Goal: Task Accomplishment & Management: Complete application form

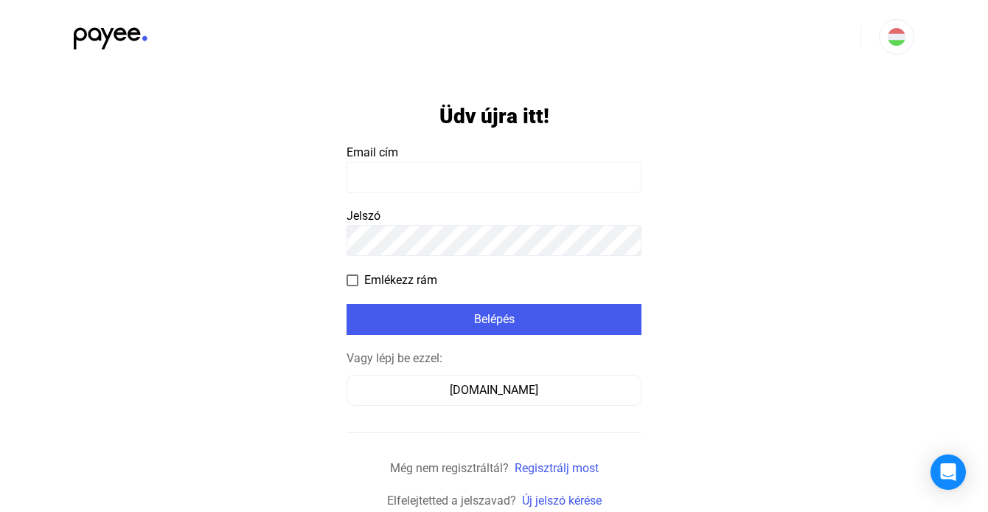
click at [463, 184] on input at bounding box center [493, 176] width 295 height 31
click at [461, 172] on input at bounding box center [493, 176] width 295 height 31
type input "**********"
click input "submit" at bounding box center [0, 0] width 0 height 0
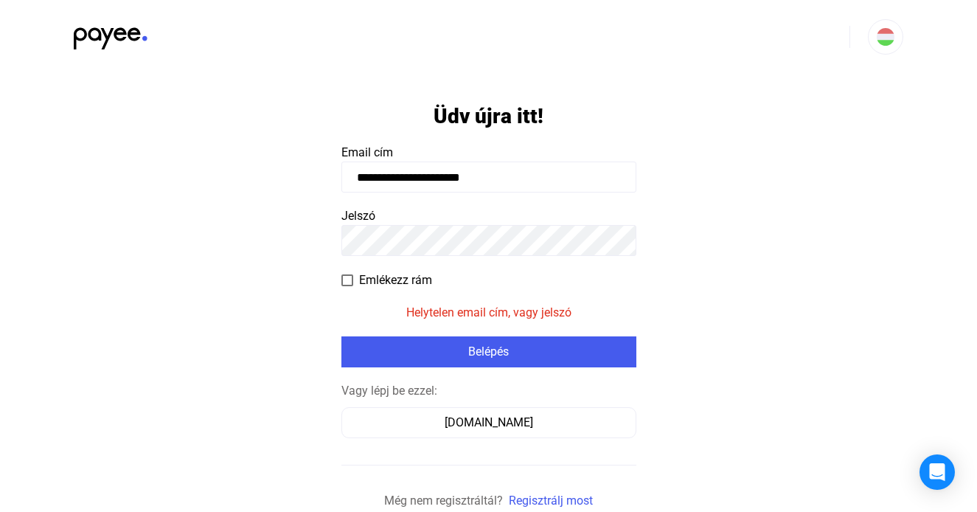
click at [384, 321] on form "**********" at bounding box center [488, 308] width 295 height 468
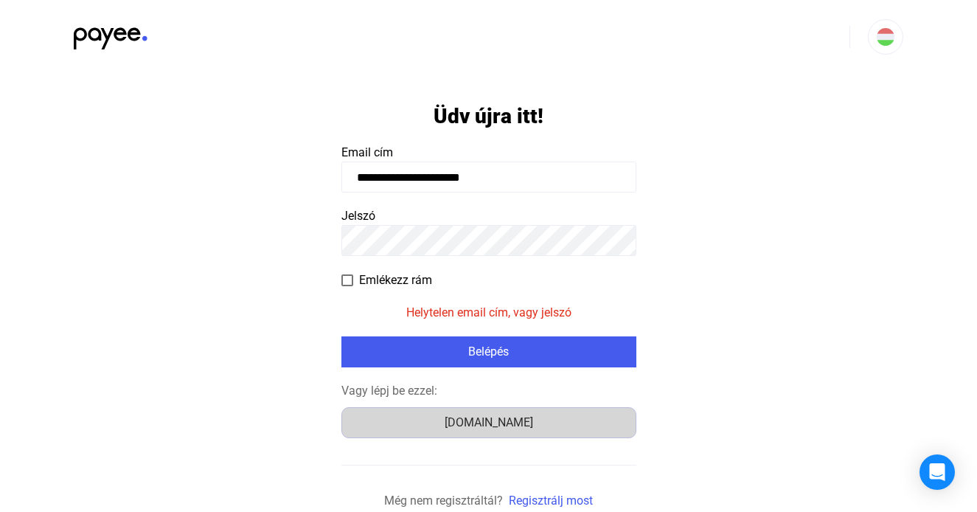
click at [442, 425] on div "Számlázz.hu" at bounding box center [488, 422] width 285 height 18
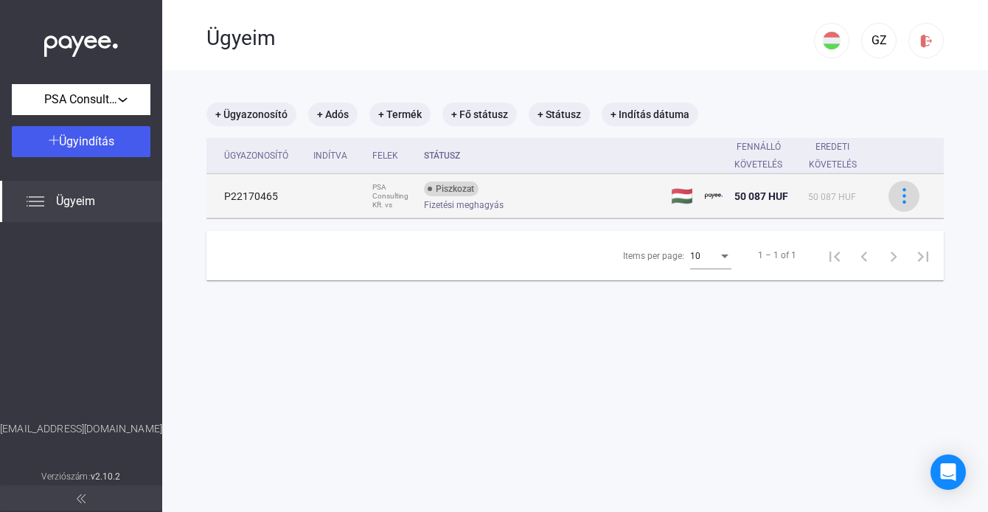
click at [900, 197] on img at bounding box center [903, 195] width 15 height 15
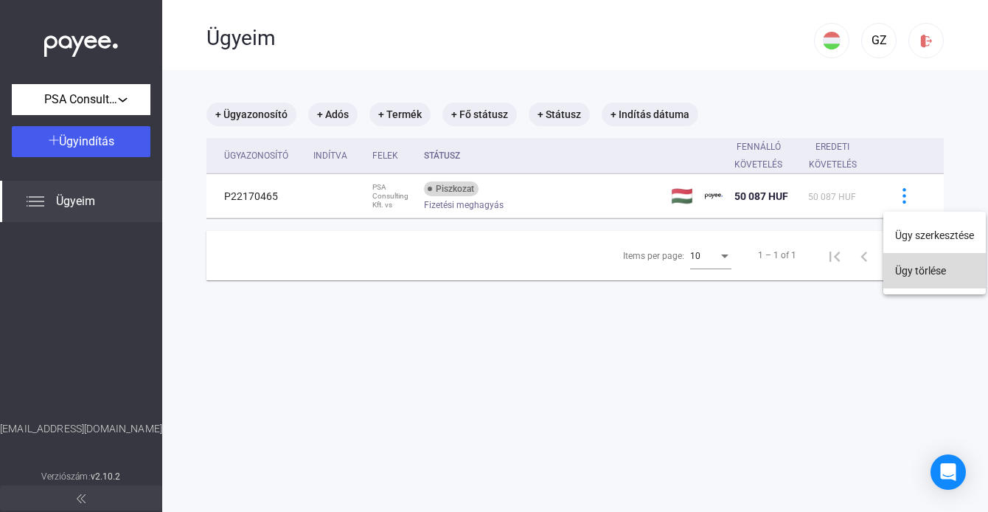
click at [922, 275] on button "Ügy törlése" at bounding box center [934, 270] width 102 height 35
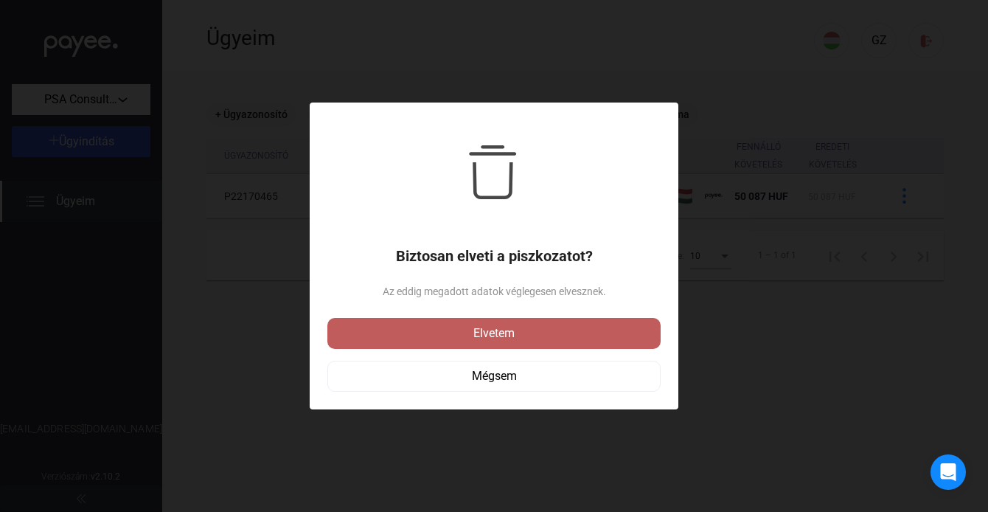
click at [611, 331] on div "Elvetem" at bounding box center [494, 333] width 324 height 18
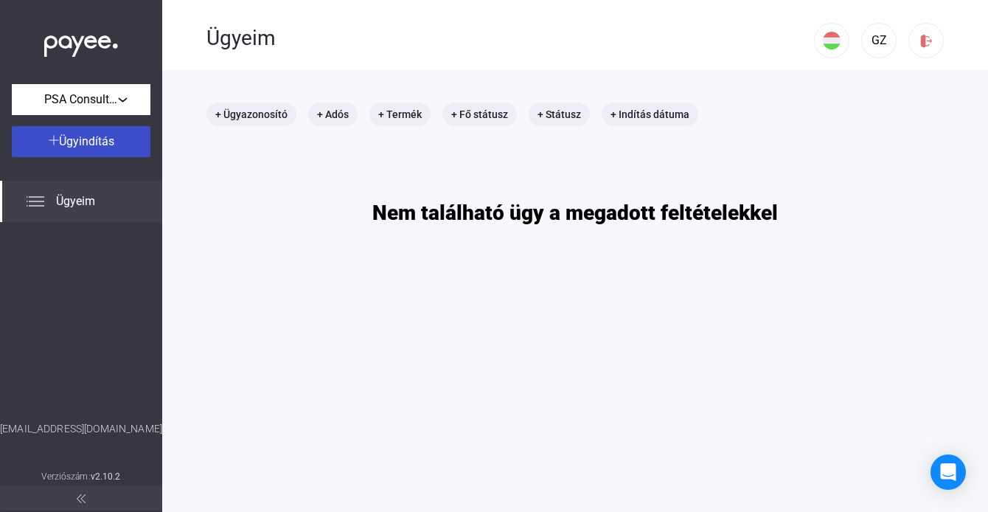
click at [70, 147] on span "Ügyindítás" at bounding box center [86, 141] width 55 height 14
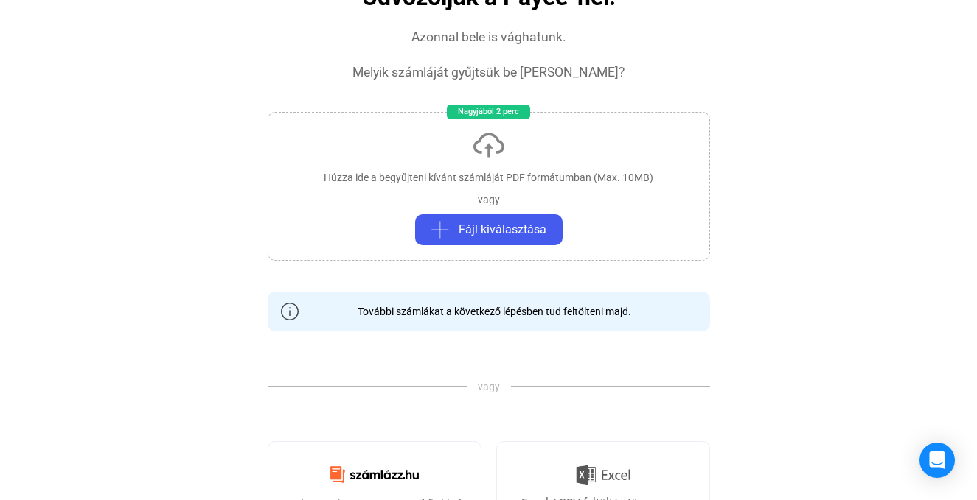
scroll to position [229, 0]
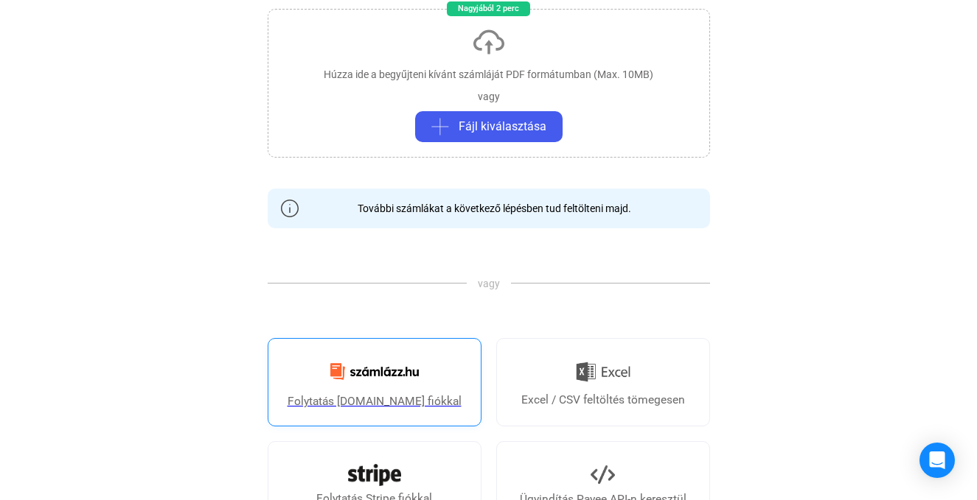
click at [413, 367] on img at bounding box center [374, 372] width 106 height 35
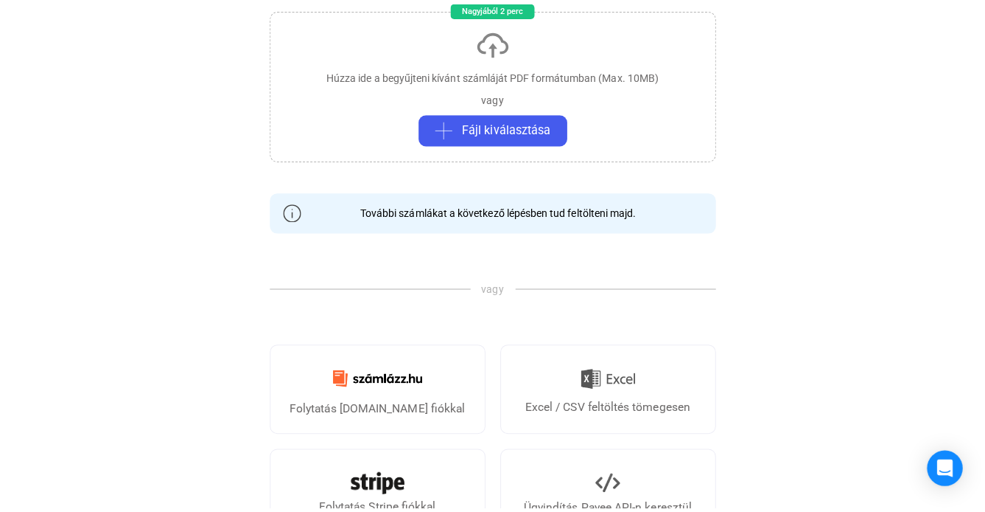
scroll to position [0, 0]
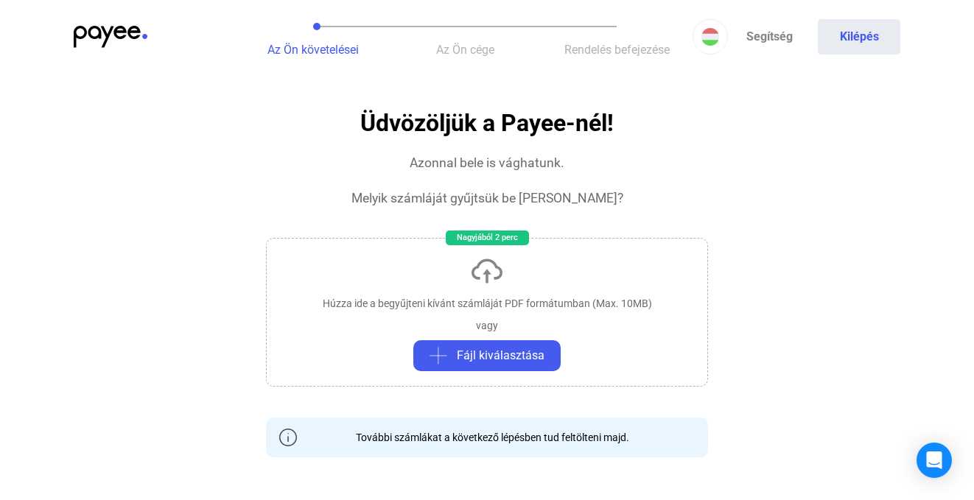
click at [109, 22] on div "Az Ön követelései Az Ön cége Rendelés befejezése Segítség Kilépés" at bounding box center [487, 37] width 974 height 74
click at [108, 31] on img at bounding box center [111, 37] width 74 height 22
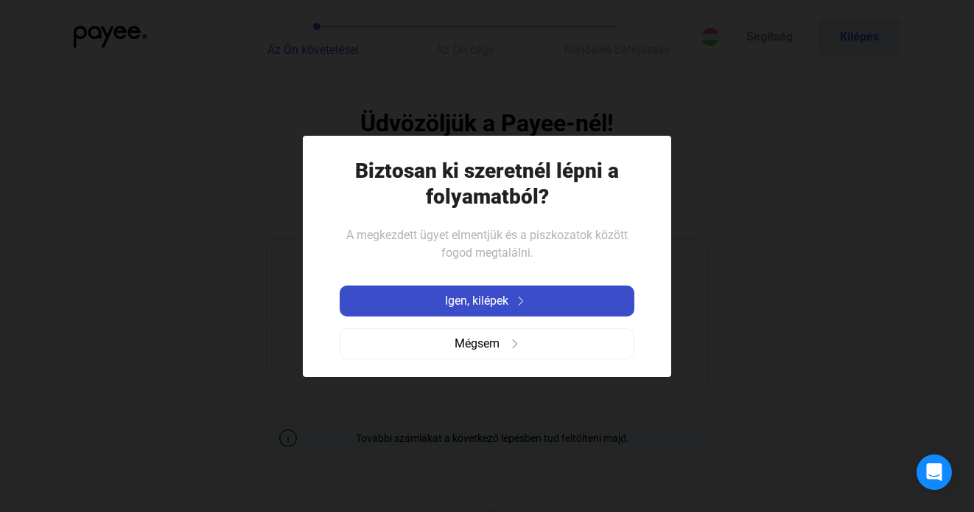
click at [493, 311] on button "Igen, kilépek" at bounding box center [487, 300] width 295 height 31
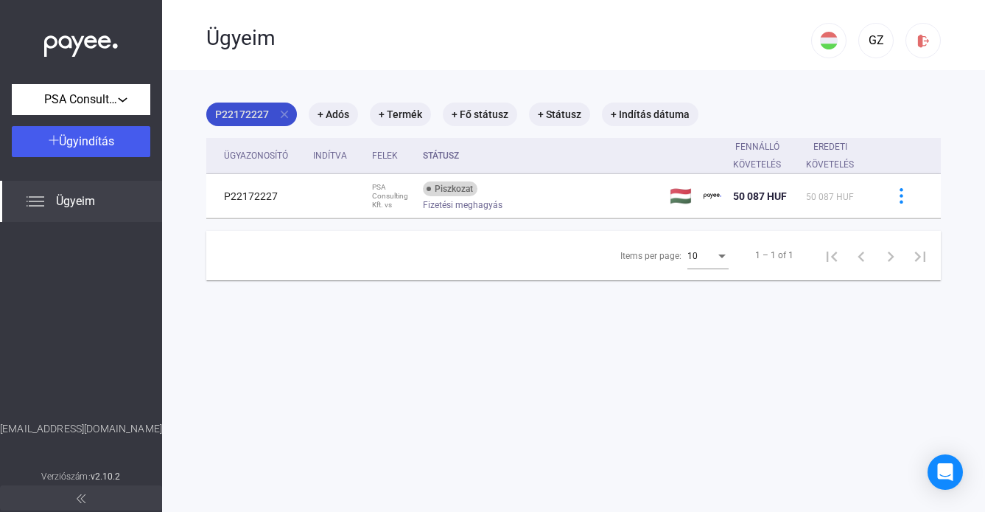
click at [288, 116] on mat-icon "close" at bounding box center [284, 114] width 13 height 13
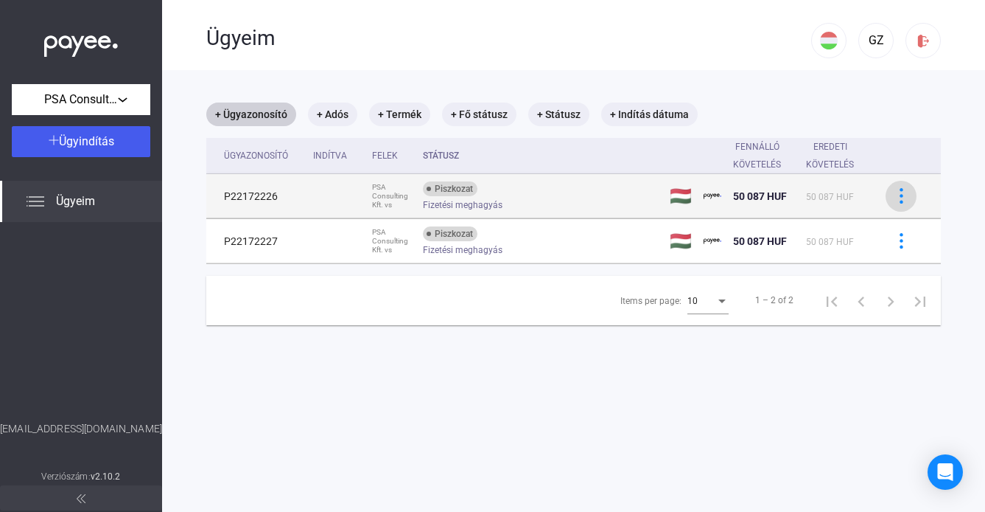
click at [904, 196] on img at bounding box center [901, 195] width 15 height 15
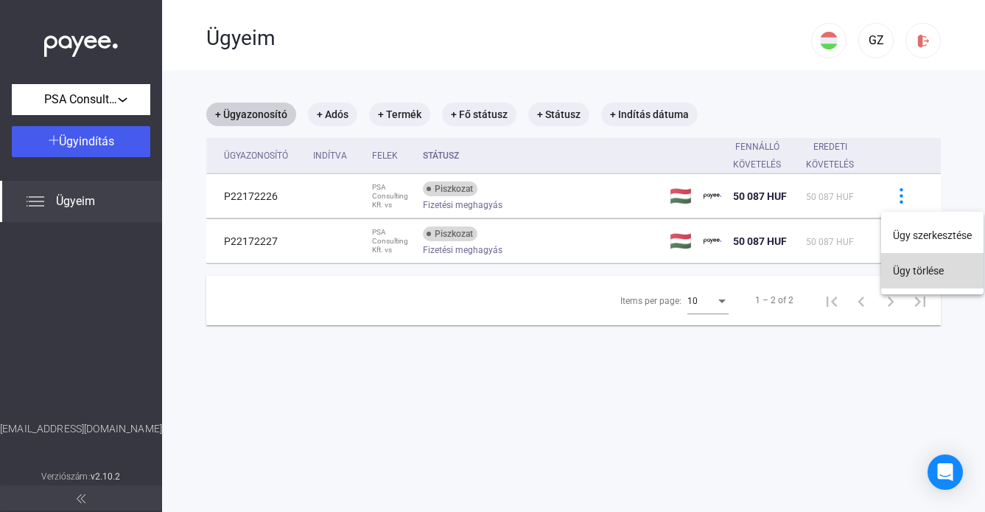
click at [918, 261] on button "Ügy törlése" at bounding box center [933, 270] width 102 height 35
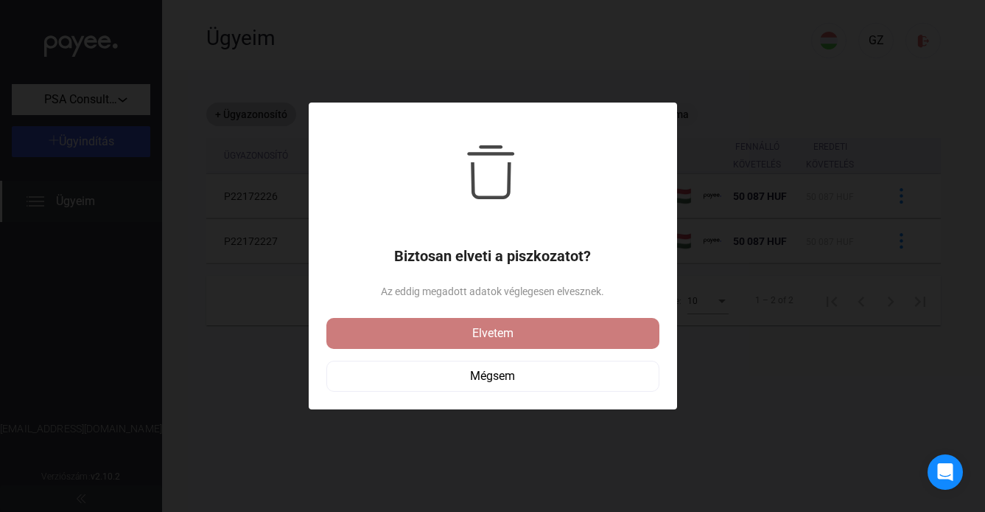
click at [515, 329] on div "Elvetem" at bounding box center [493, 333] width 324 height 18
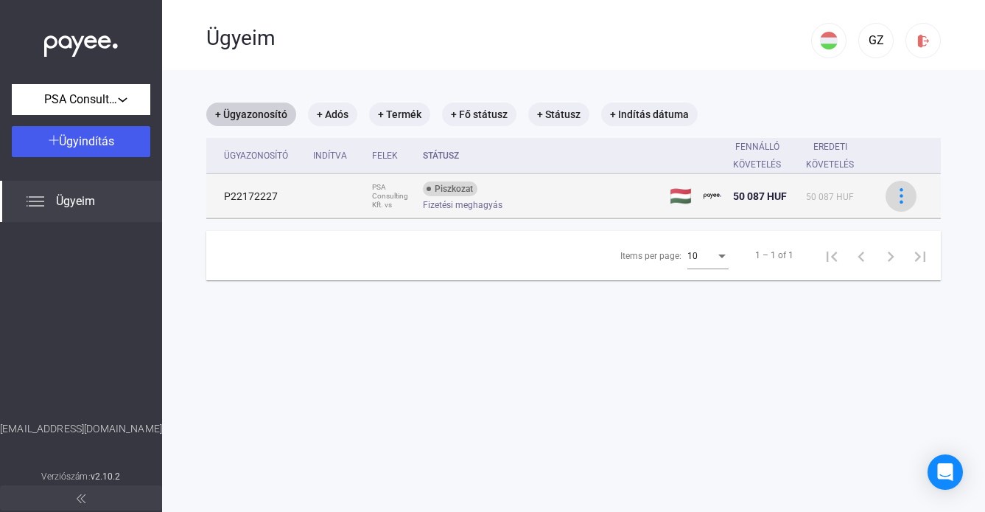
click at [904, 198] on div at bounding box center [901, 195] width 22 height 15
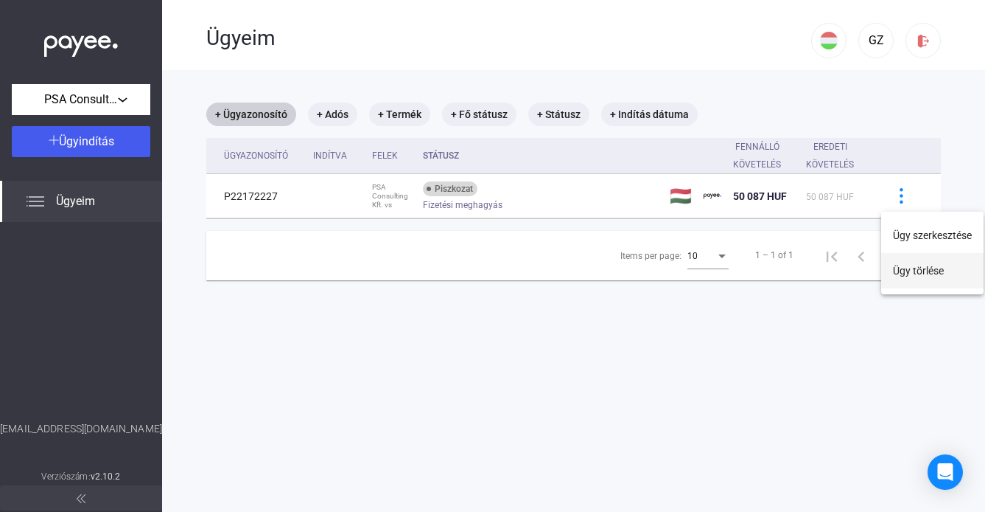
click at [912, 268] on button "Ügy törlése" at bounding box center [933, 270] width 102 height 35
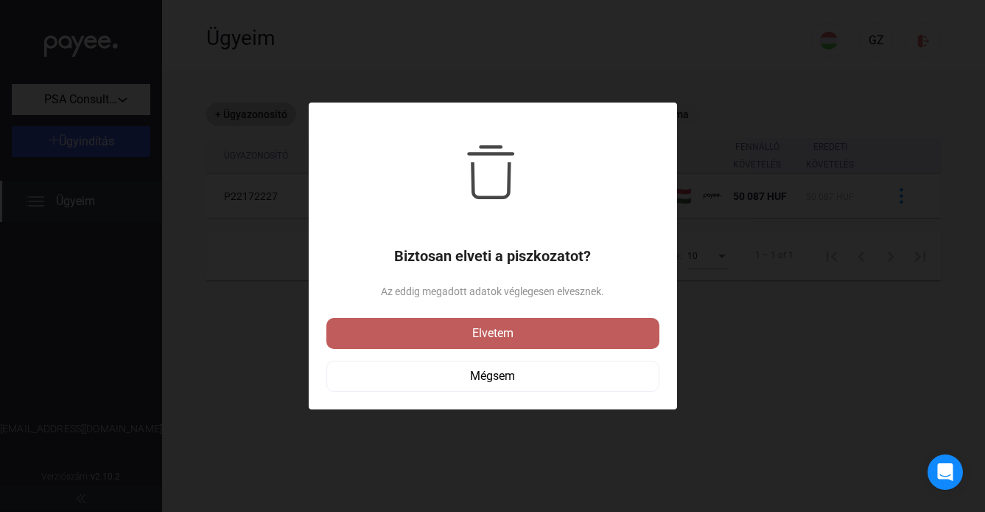
click at [581, 328] on div "Elvetem" at bounding box center [493, 333] width 324 height 18
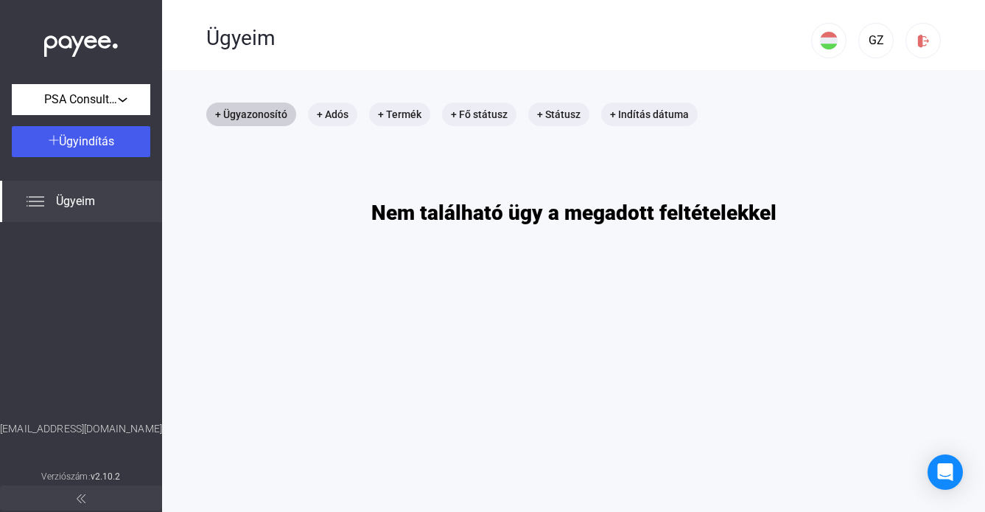
click at [70, 206] on span "Ügyeim" at bounding box center [75, 201] width 39 height 18
